Goal: Book appointment/travel/reservation

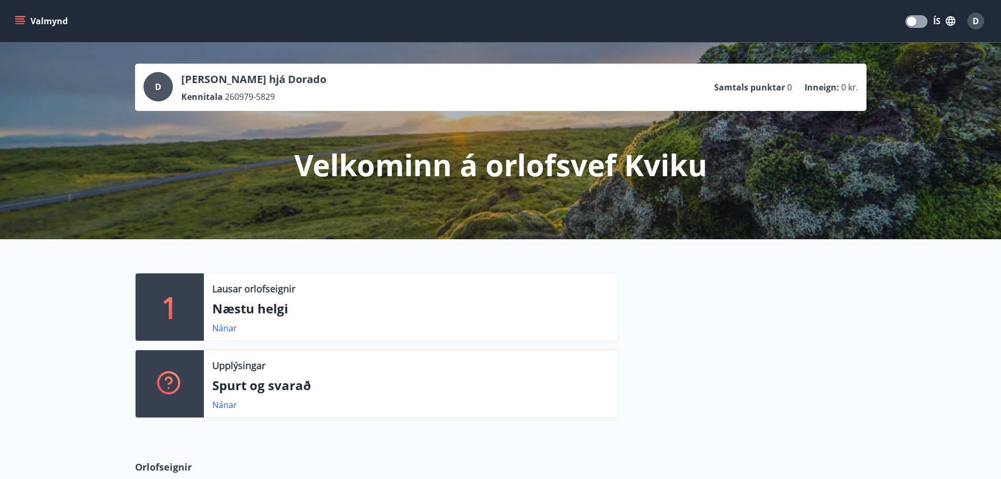
click at [39, 26] on button "Valmynd" at bounding box center [42, 21] width 59 height 19
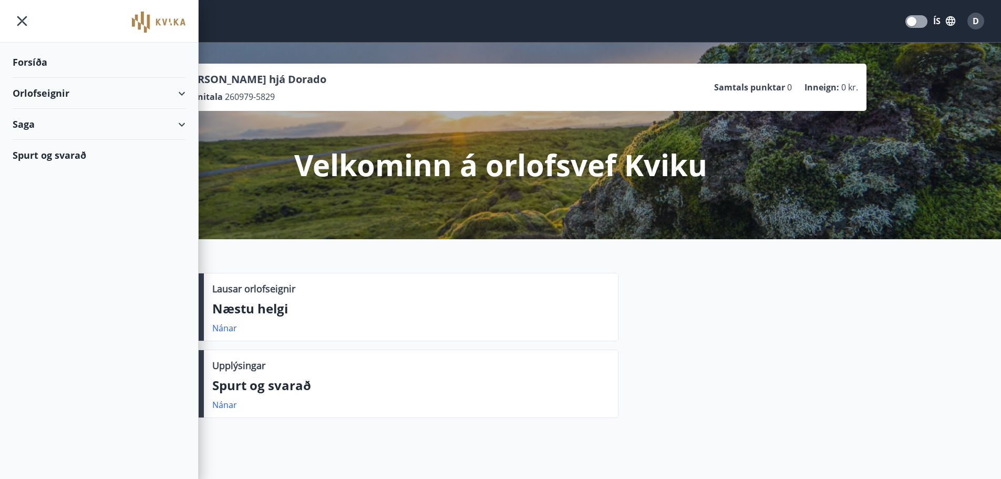
click at [30, 95] on div "Orlofseignir" at bounding box center [99, 93] width 173 height 31
click at [35, 142] on div "Bókunardagatal" at bounding box center [99, 142] width 156 height 22
